Goal: Information Seeking & Learning: Learn about a topic

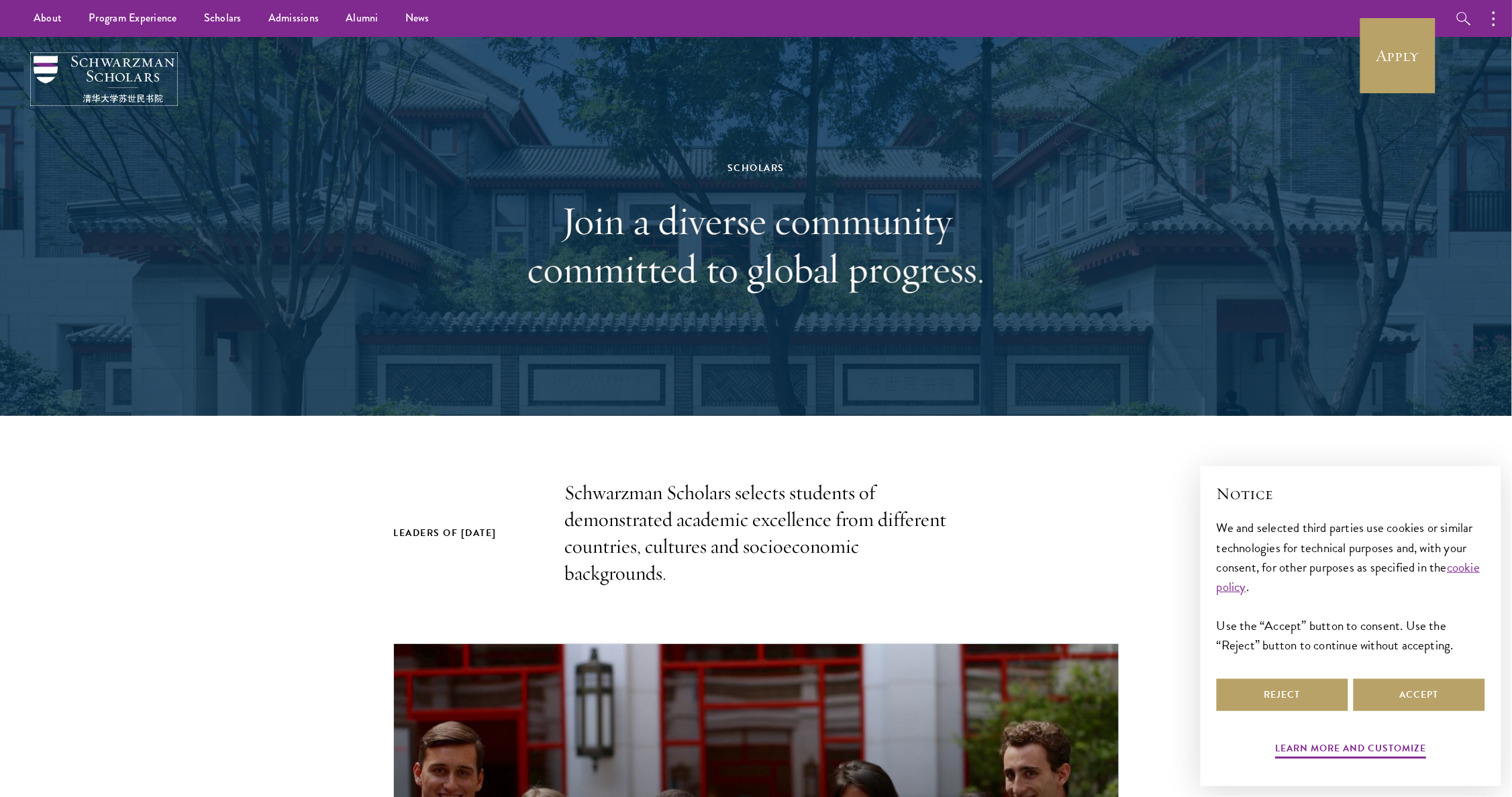
click at [135, 96] on img at bounding box center [103, 79] width 141 height 47
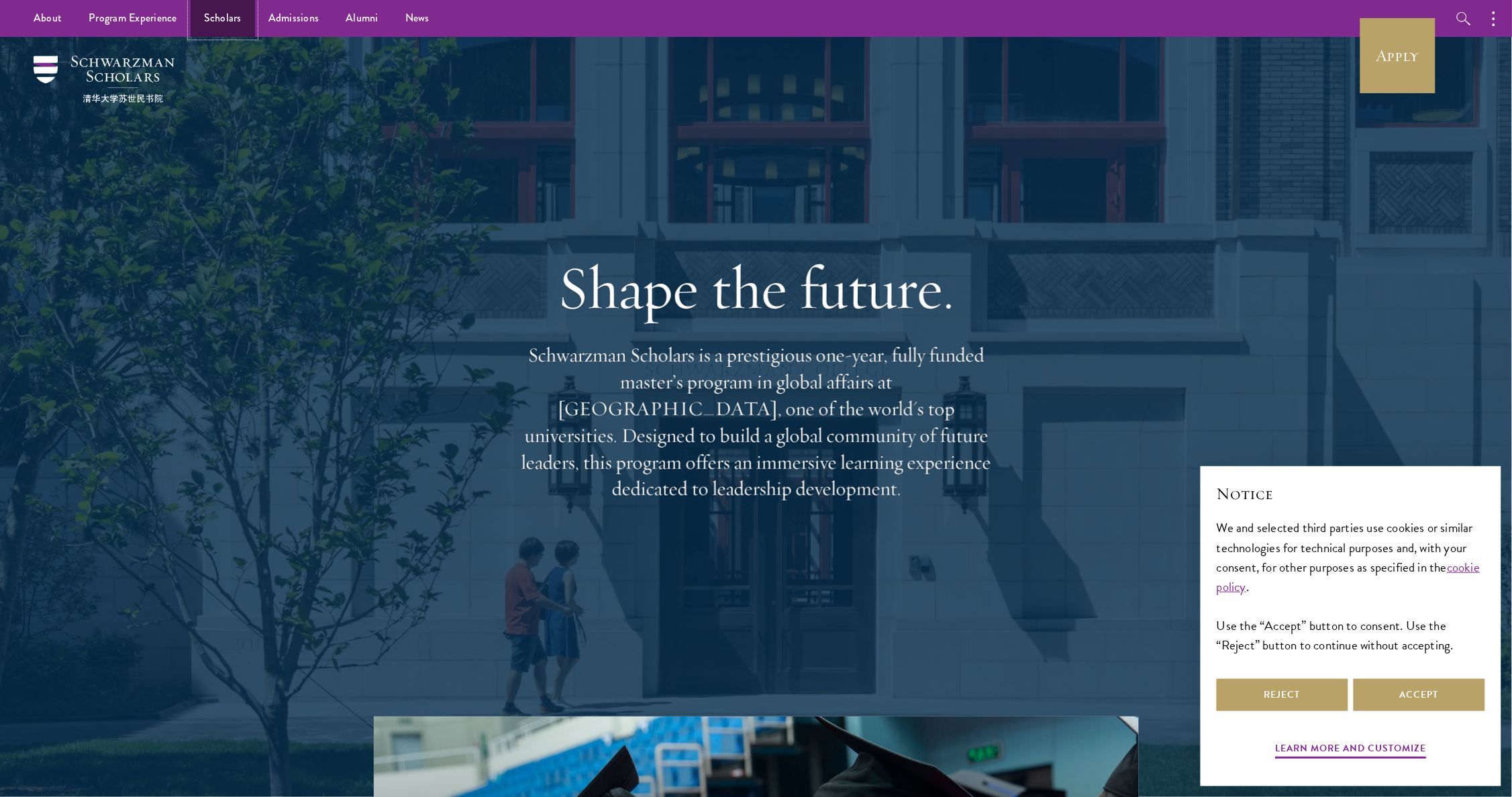
click at [234, 18] on link "Scholars" at bounding box center [223, 18] width 64 height 37
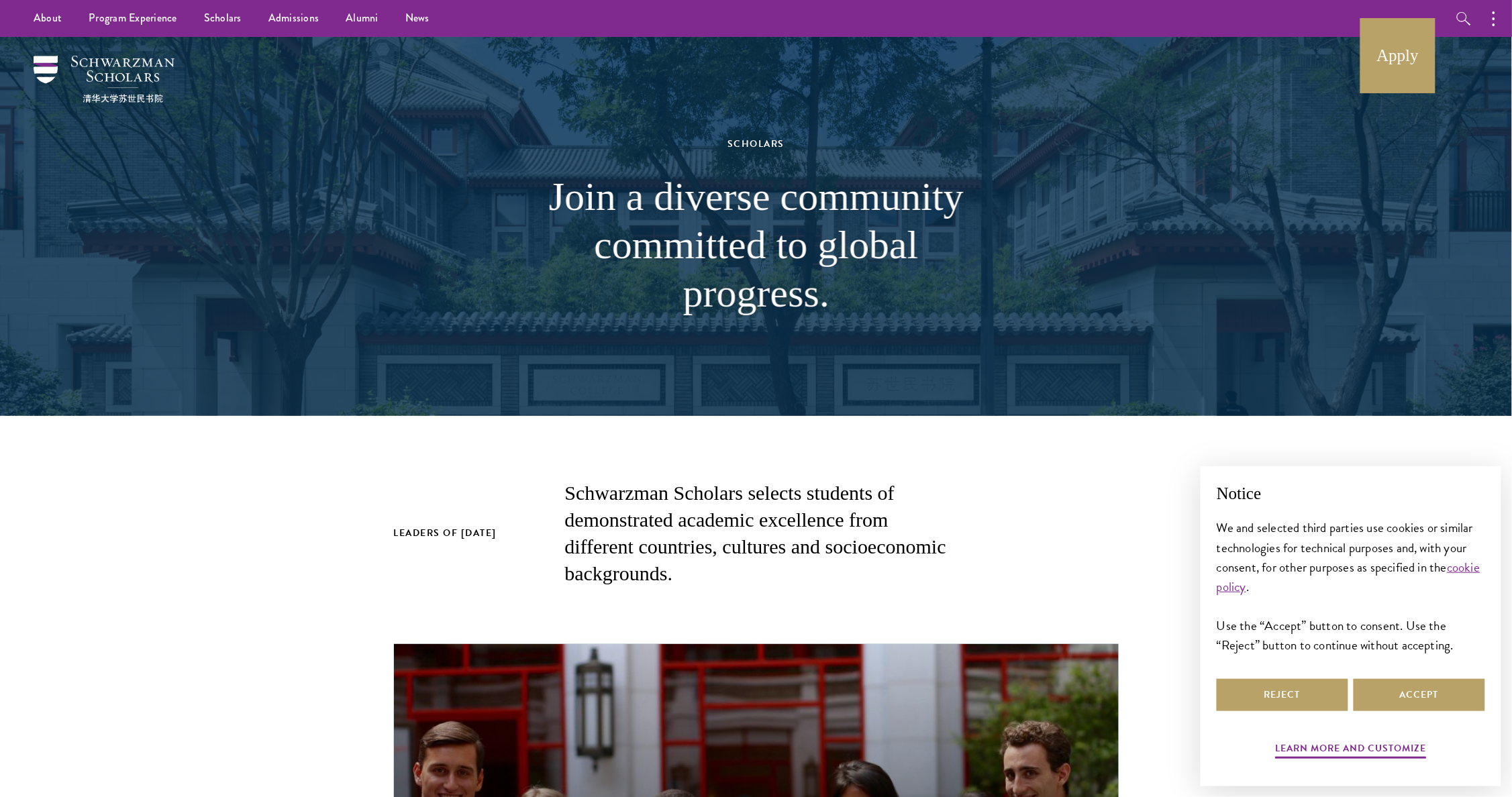
click at [1424, 693] on button "Accept" at bounding box center [1419, 695] width 131 height 33
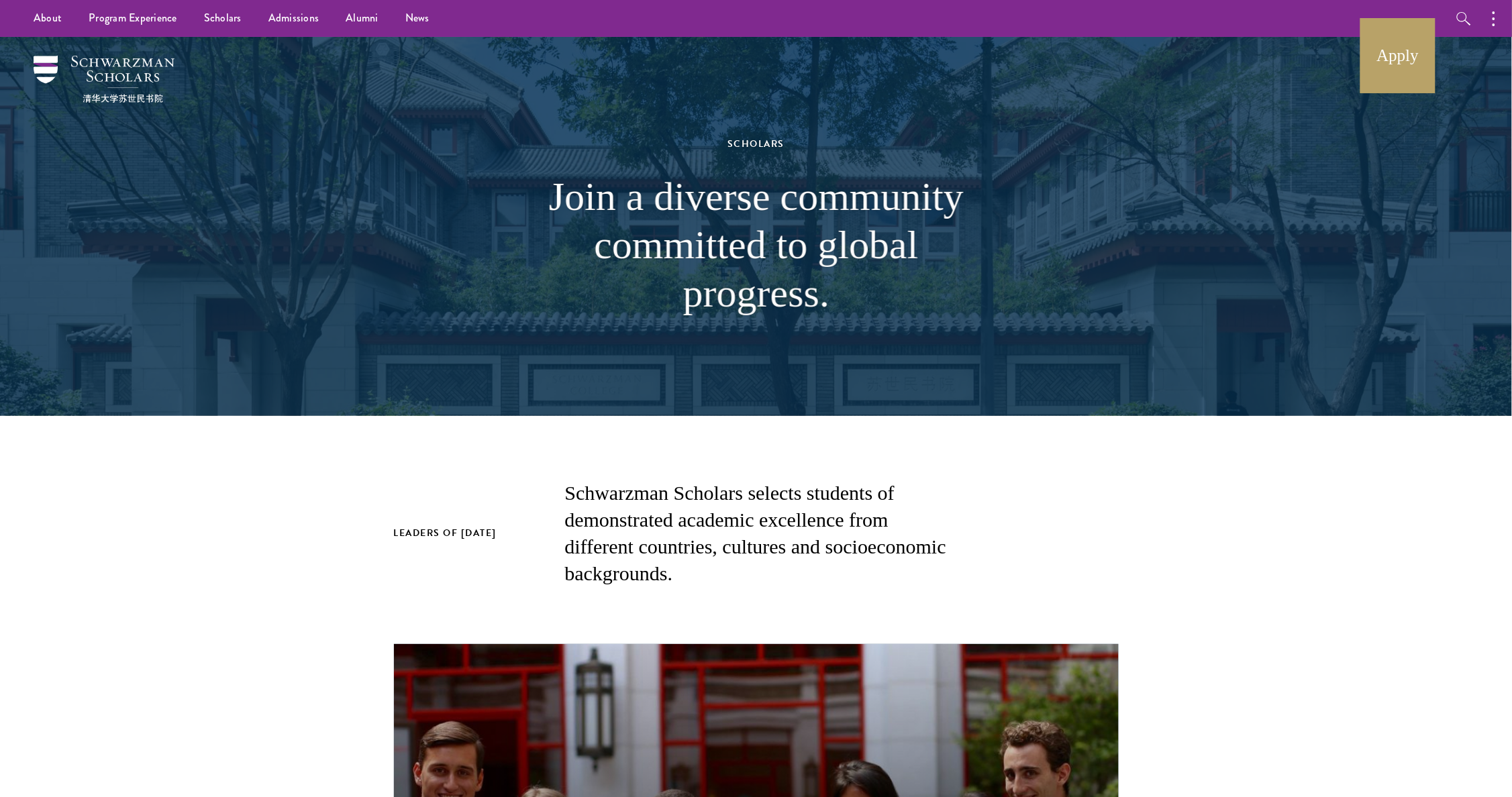
drag, startPoint x: 954, startPoint y: 121, endPoint x: 1334, endPoint y: 259, distance: 404.3
drag, startPoint x: 1334, startPoint y: 259, endPoint x: 427, endPoint y: 78, distance: 924.9
click at [421, 7] on link "News" at bounding box center [418, 18] width 51 height 37
